Goal: Information Seeking & Learning: Learn about a topic

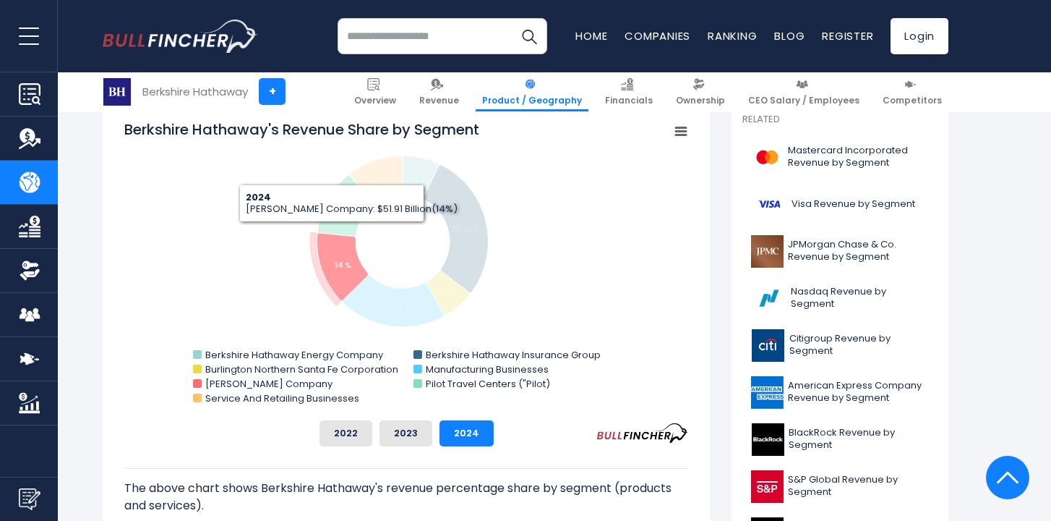
scroll to position [407, 0]
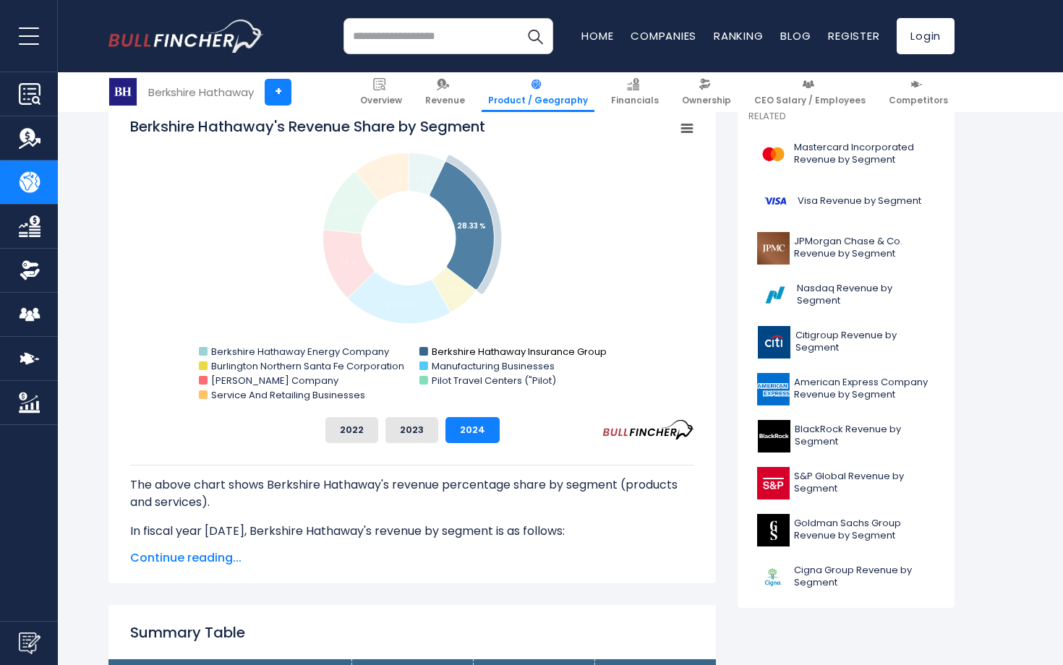
click at [446, 351] on text "Berkshire Hathaway Insurance Group" at bounding box center [519, 352] width 175 height 14
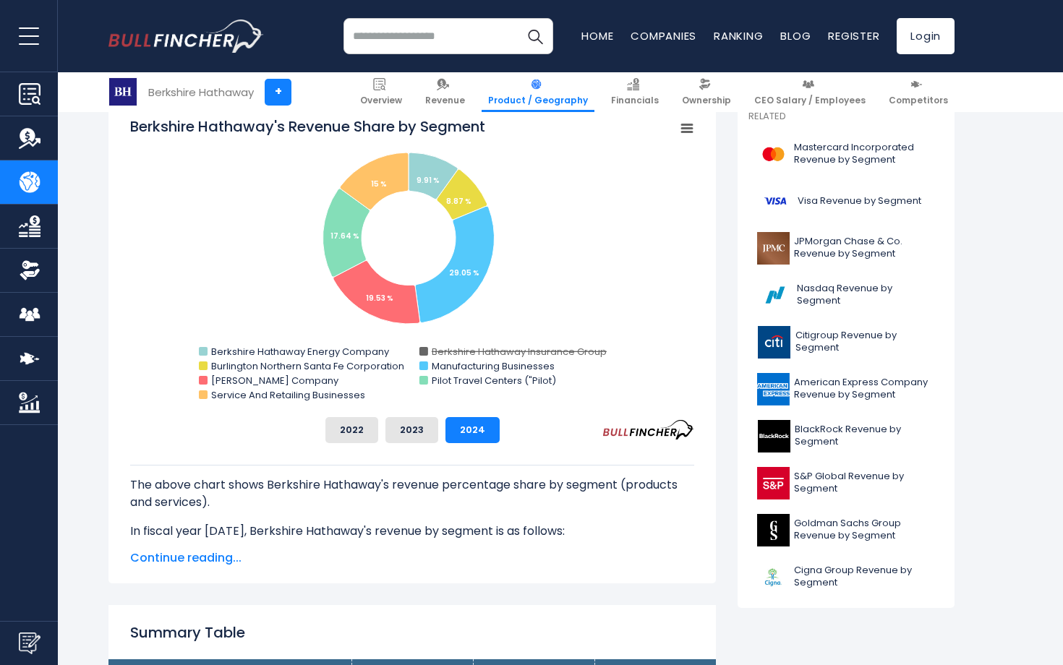
click at [447, 351] on text "Berkshire Hathaway Insurance Group" at bounding box center [519, 352] width 175 height 14
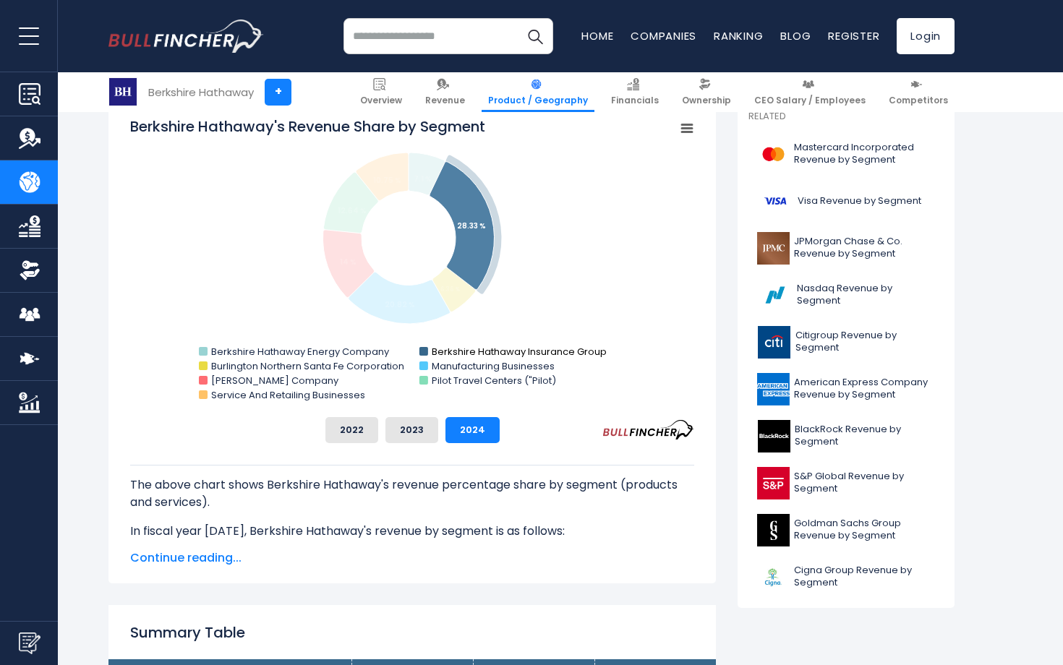
drag, startPoint x: 624, startPoint y: 347, endPoint x: 470, endPoint y: 349, distance: 154.0
click at [470, 349] on icon "Created with Highcharts 12.1.2 Chart context menu Berkshire Hathaway's Revenue …" at bounding box center [412, 260] width 564 height 289
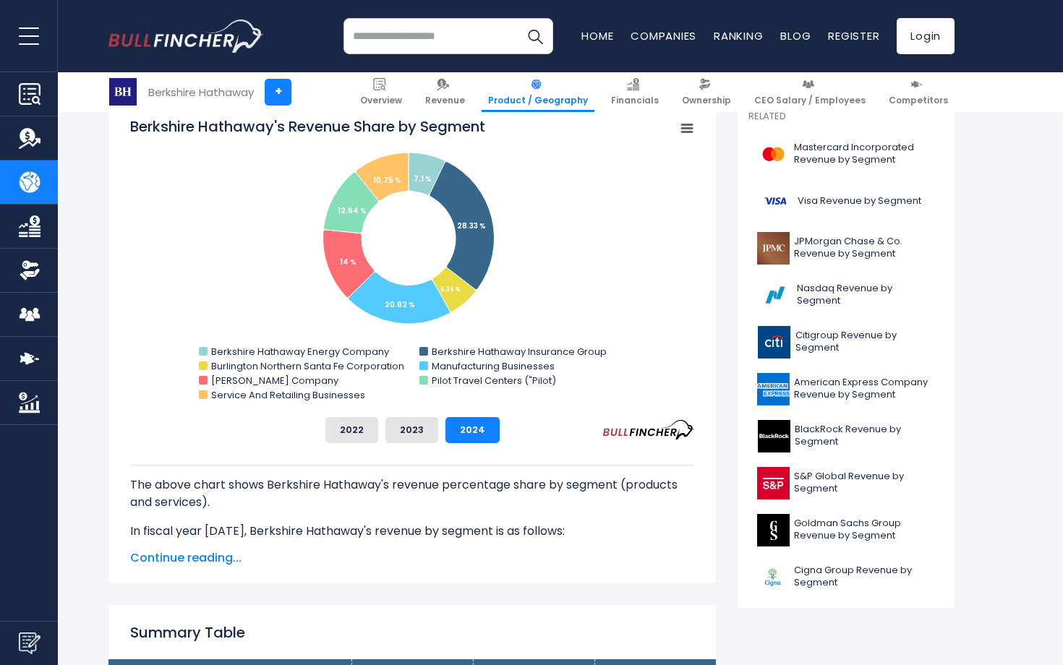
drag, startPoint x: 627, startPoint y: 359, endPoint x: 431, endPoint y: 343, distance: 196.6
click at [431, 342] on rect "Berkshire Hathaway's Revenue Share by Segment" at bounding box center [412, 260] width 564 height 289
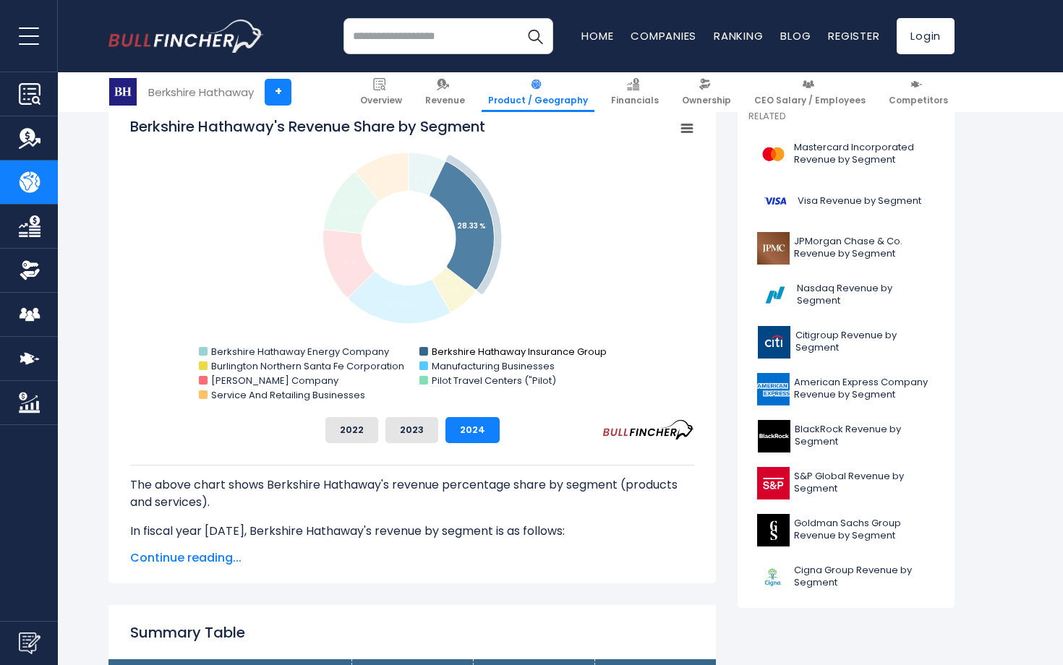
click at [435, 353] on text "Berkshire Hathaway Insurance Group" at bounding box center [519, 352] width 175 height 14
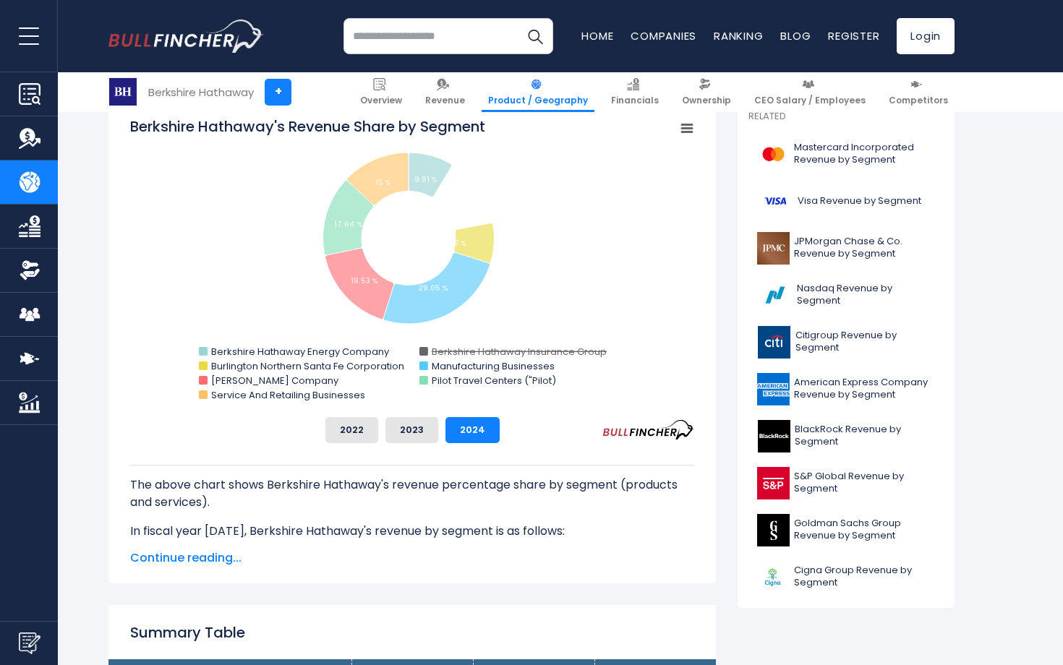
click at [435, 353] on text "Berkshire Hathaway Insurance Group" at bounding box center [519, 352] width 175 height 14
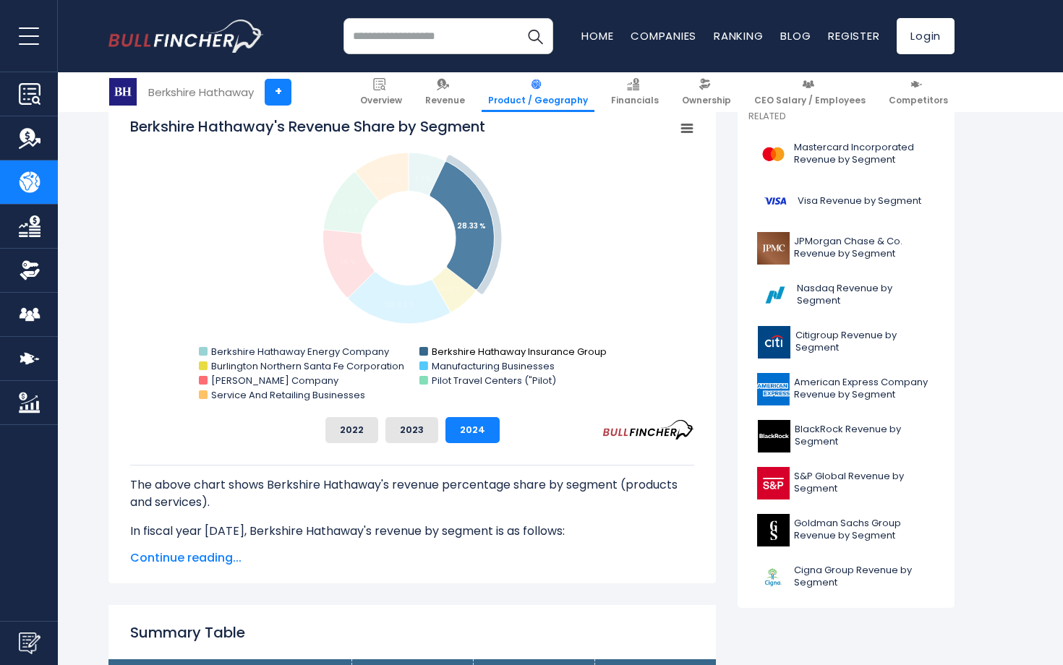
click at [434, 346] on text "Berkshire Hathaway Insurance Group" at bounding box center [519, 352] width 175 height 14
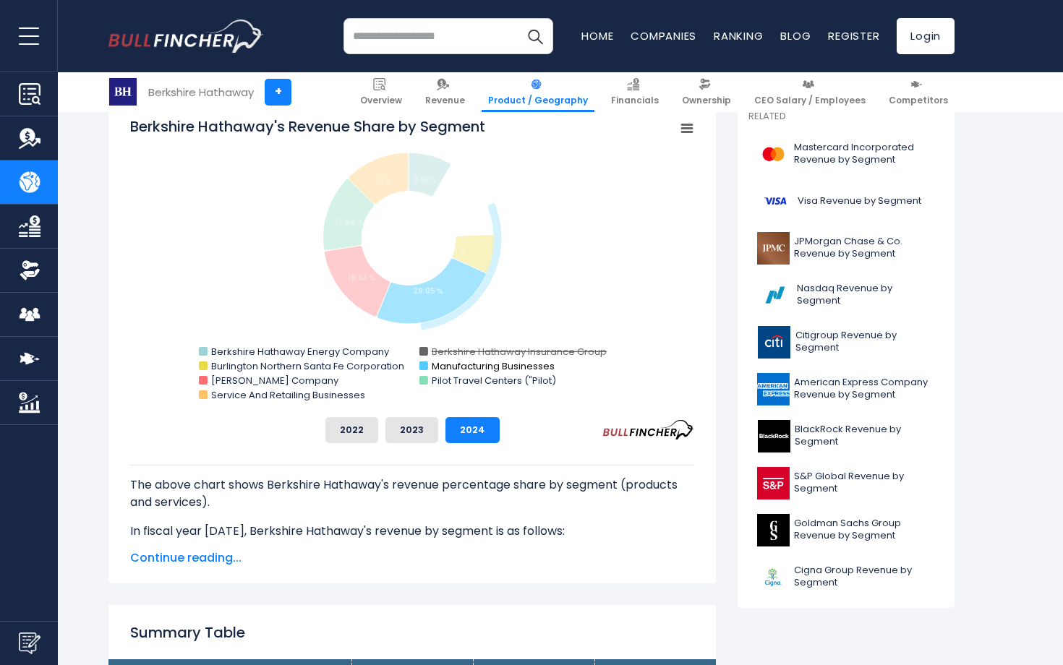
click at [435, 364] on text "Manufacturing Businesses" at bounding box center [493, 366] width 123 height 14
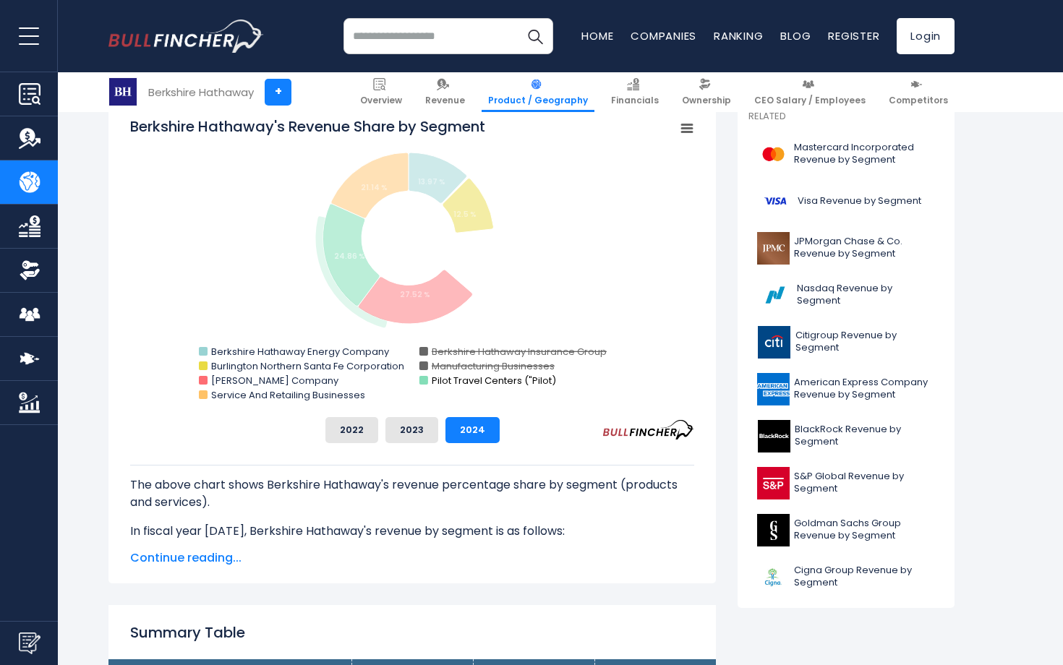
click at [438, 379] on text "Pilot Travel Centers ("Pilot)" at bounding box center [494, 381] width 124 height 14
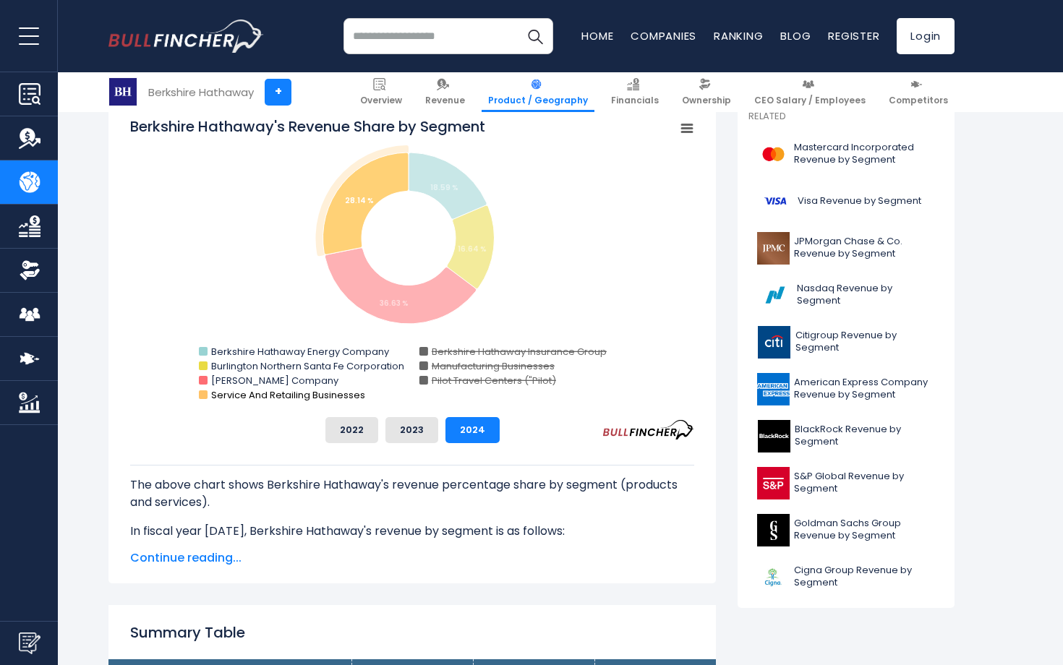
click at [312, 399] on text "Service And Retailing Businesses" at bounding box center [288, 395] width 154 height 14
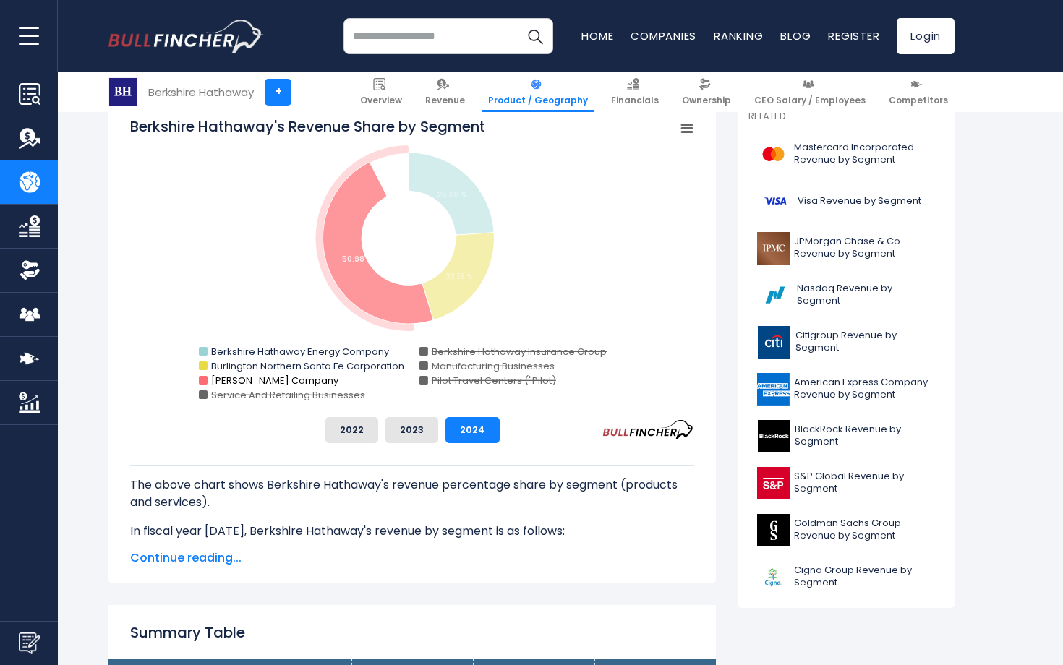
click at [280, 383] on text "[PERSON_NAME] Company" at bounding box center [275, 381] width 128 height 14
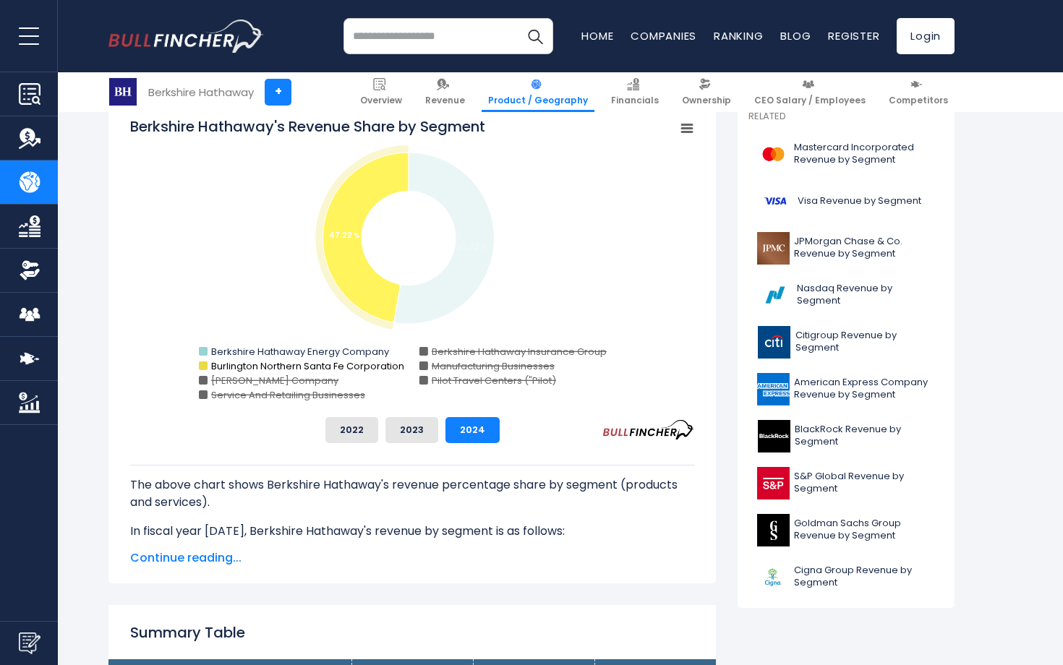
click at [275, 362] on text "Burlington Northern Santa Fe Corporation" at bounding box center [307, 366] width 193 height 14
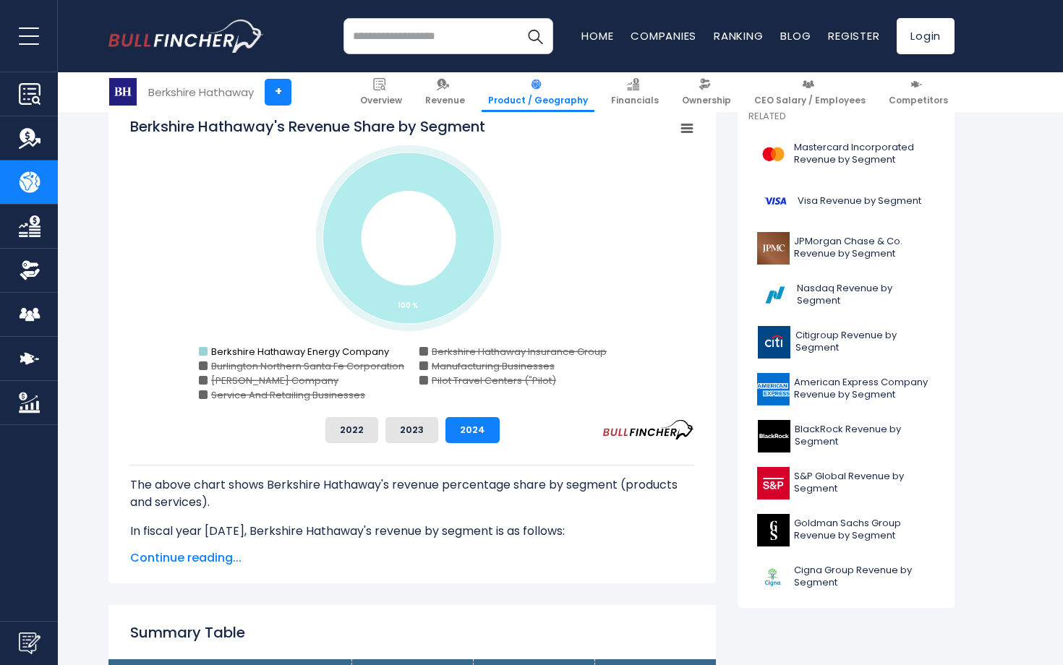
click at [268, 349] on text "Berkshire Hathaway Energy Company" at bounding box center [300, 352] width 179 height 14
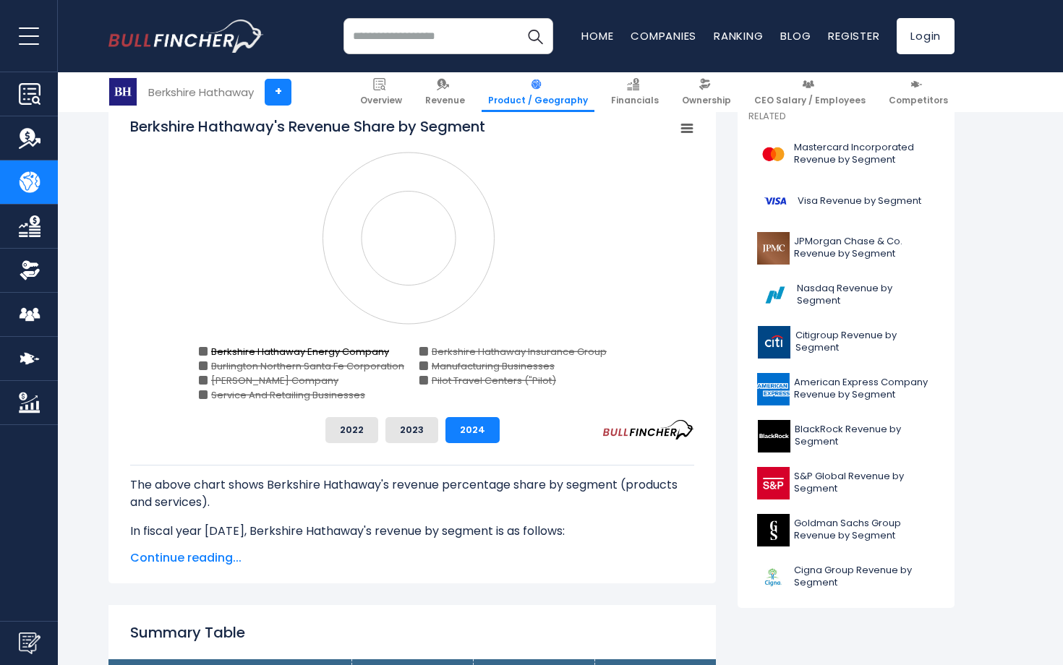
click at [269, 349] on text "Berkshire Hathaway Energy Company" at bounding box center [300, 352] width 179 height 14
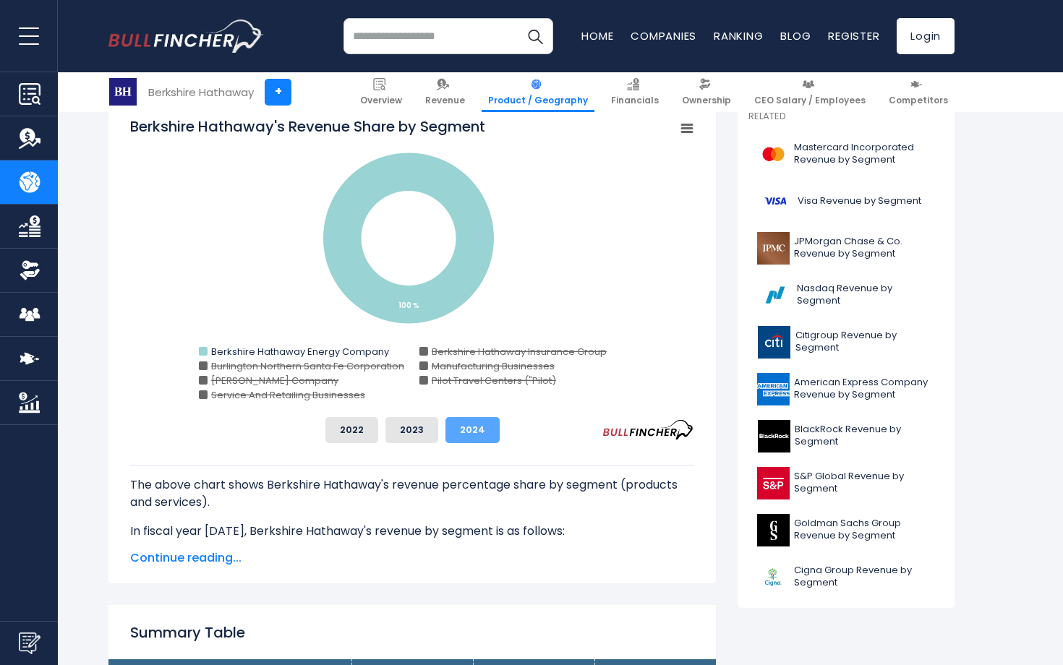
click at [466, 431] on button "2024" at bounding box center [472, 430] width 54 height 26
click at [417, 433] on button "2023" at bounding box center [411, 430] width 53 height 26
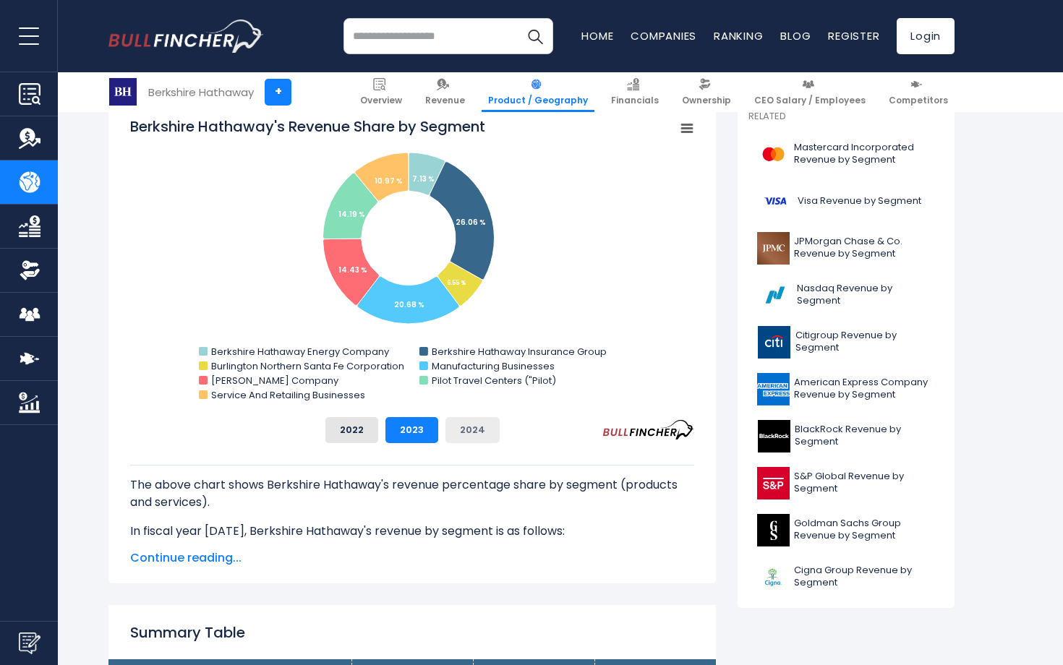
click at [450, 433] on button "2024" at bounding box center [472, 430] width 54 height 26
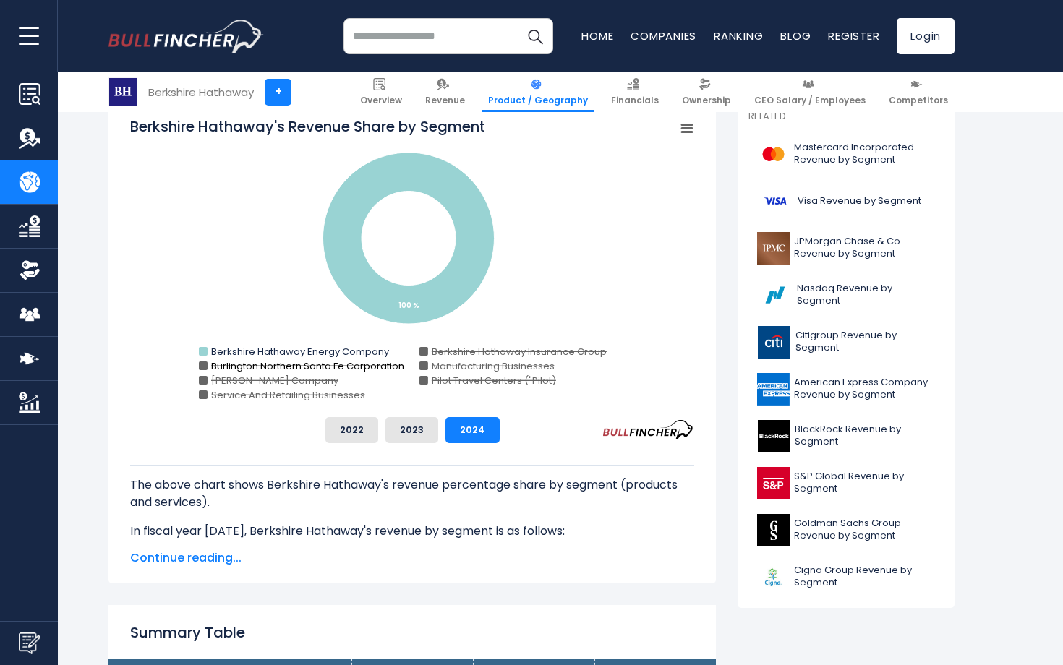
click at [296, 365] on text "Burlington Northern Santa Fe Corporation" at bounding box center [307, 366] width 193 height 14
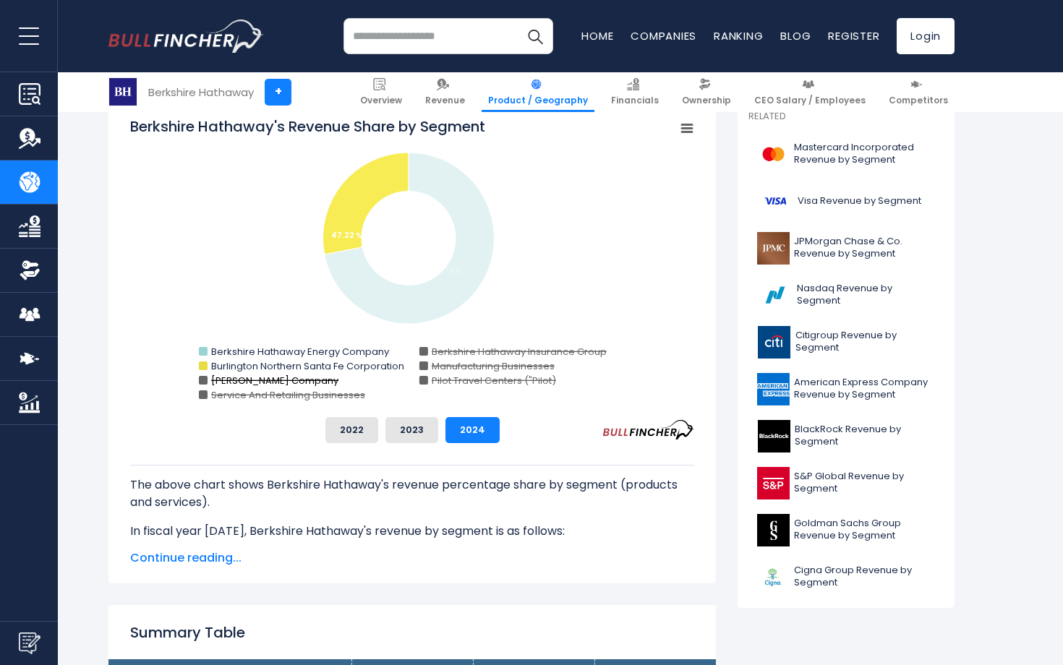
click at [293, 383] on text "[PERSON_NAME] Company" at bounding box center [275, 381] width 128 height 14
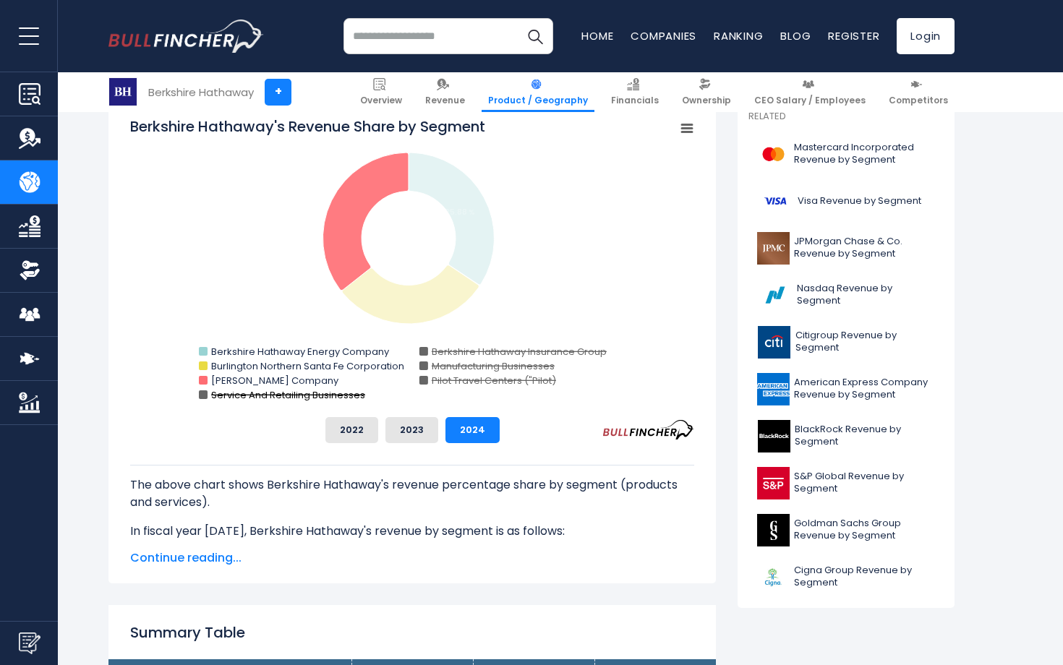
click at [301, 396] on text "Service And Retailing Businesses" at bounding box center [288, 395] width 154 height 14
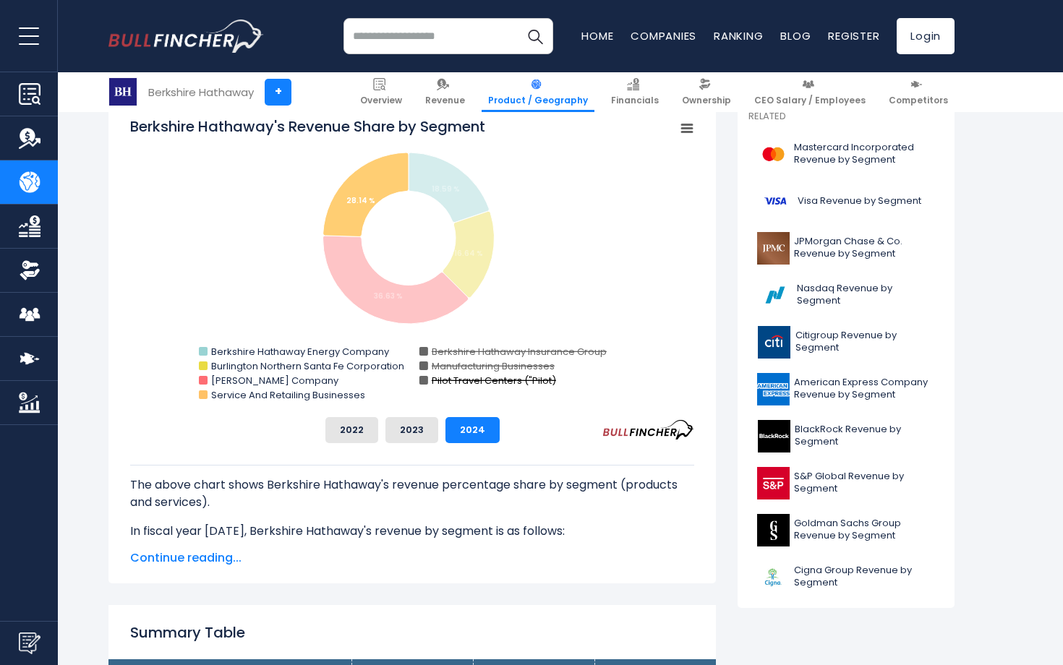
click at [458, 377] on text "Pilot Travel Centers ("Pilot)" at bounding box center [494, 381] width 124 height 14
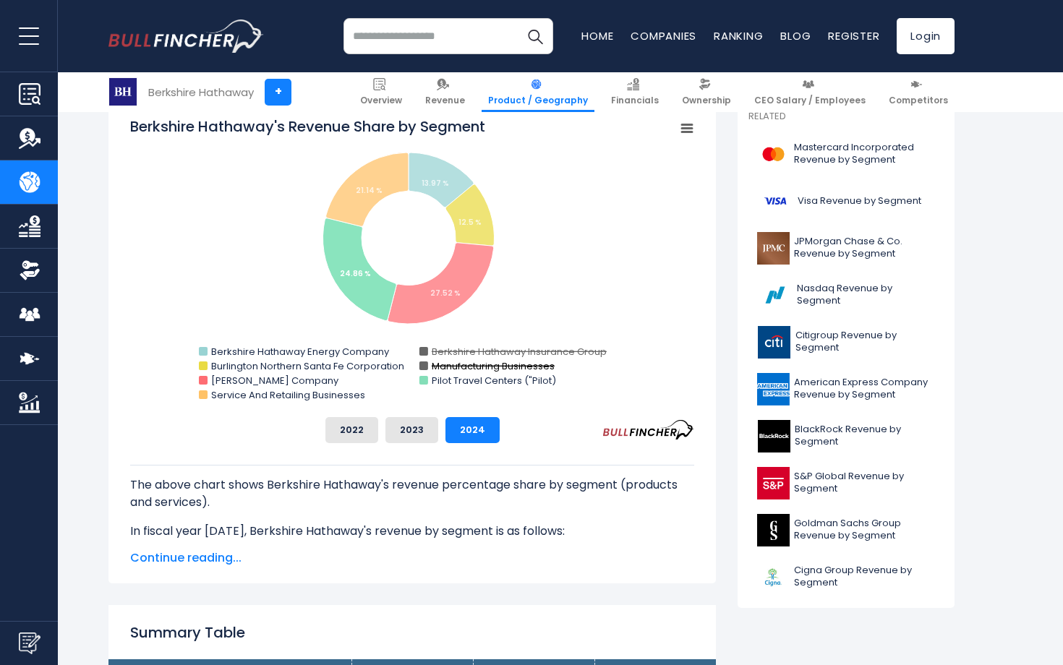
click at [458, 359] on text "Manufacturing Businesses" at bounding box center [493, 366] width 123 height 14
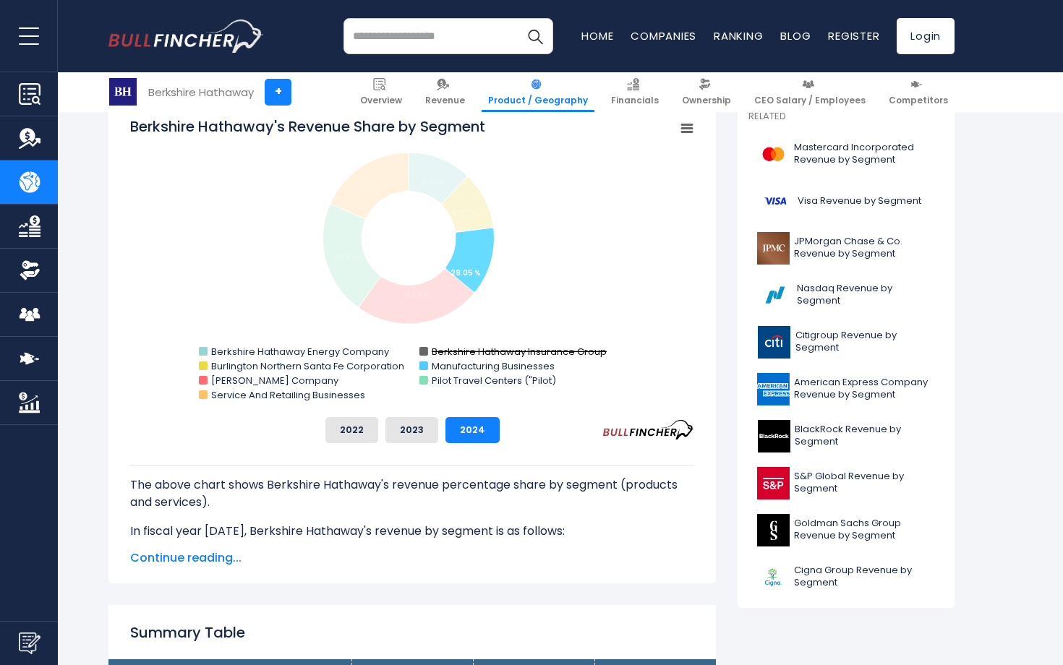
click at [458, 351] on text "Berkshire Hathaway Insurance Group" at bounding box center [519, 352] width 175 height 14
